Goal: Find contact information: Find contact information

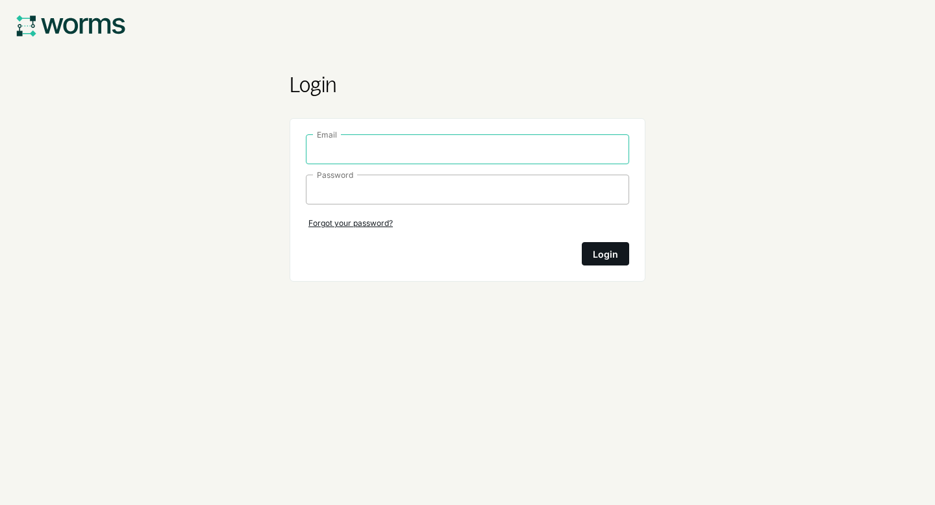
type input "alessia.lupidi@casavo.com"
click at [602, 254] on div "Login" at bounding box center [605, 253] width 25 height 17
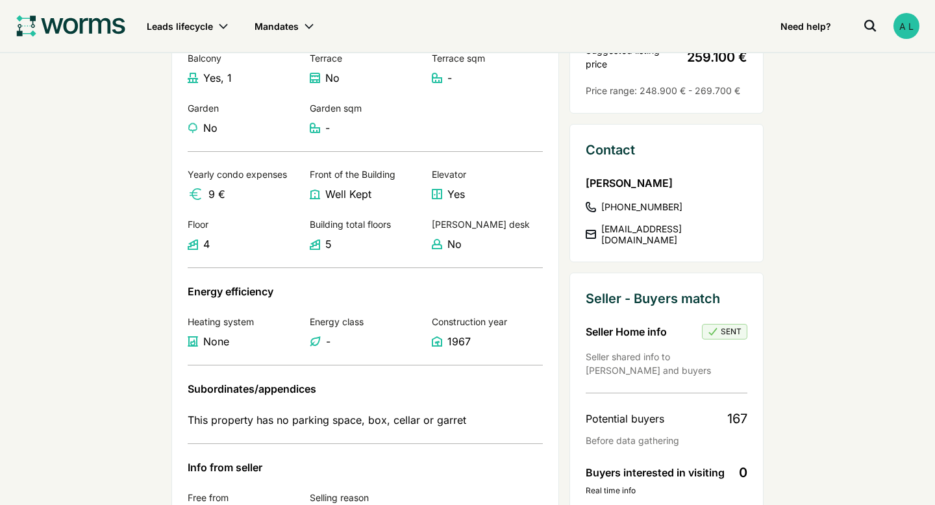
scroll to position [727, 0]
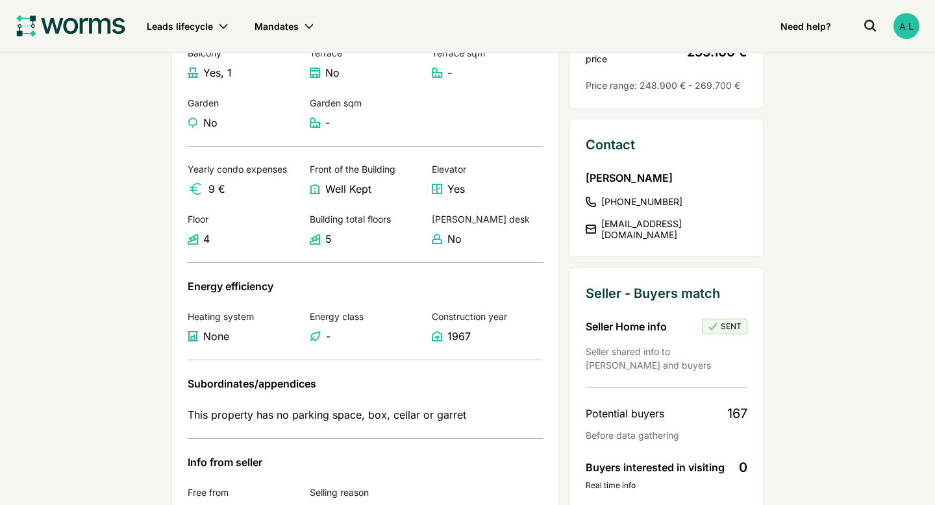
drag, startPoint x: 587, startPoint y: 177, endPoint x: 682, endPoint y: 186, distance: 94.5
click at [682, 186] on div "Silvia Coviello +393493403220 silviacoes@gmail.com" at bounding box center [666, 205] width 162 height 71
